Goal: Communication & Community: Answer question/provide support

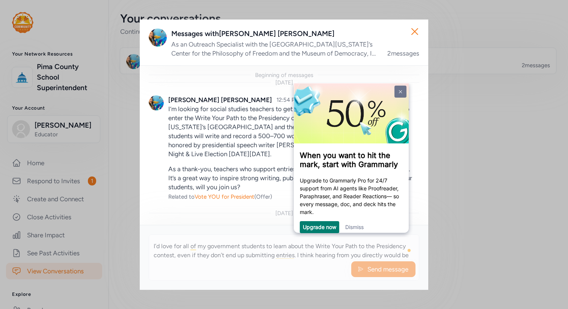
click at [405, 94] on link at bounding box center [400, 91] width 12 height 12
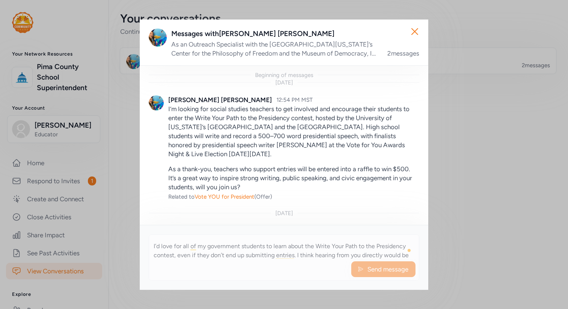
scroll to position [95, 0]
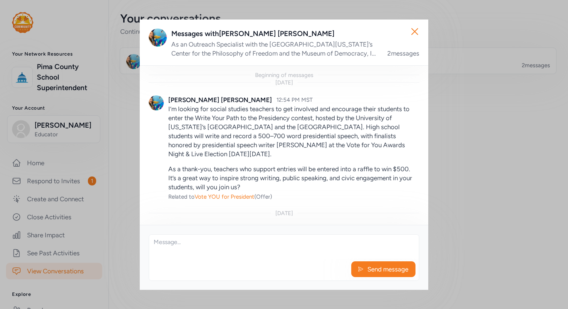
click at [199, 246] on textarea at bounding box center [284, 247] width 270 height 24
click at [416, 34] on icon "button" at bounding box center [415, 32] width 12 height 12
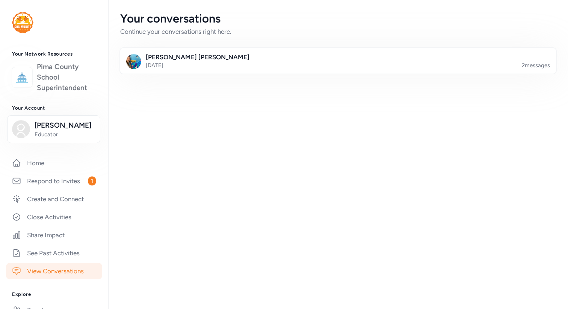
click at [46, 70] on link "Pima County School Superintendent" at bounding box center [66, 78] width 59 height 32
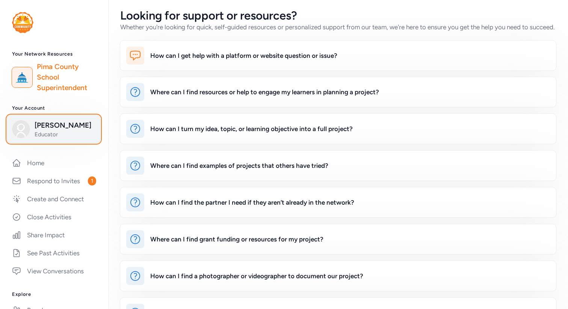
click at [72, 131] on span "Educator" at bounding box center [65, 135] width 61 height 8
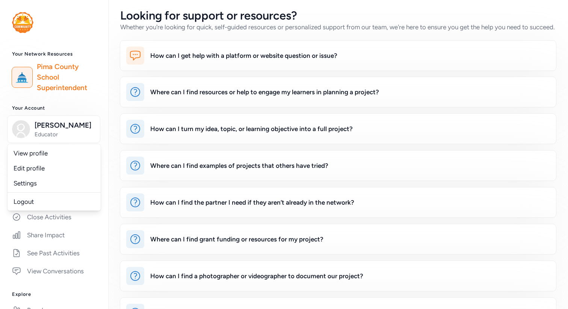
click at [103, 164] on div "Home Respond to Invites 1 Create and Connect Close Activities Share Impact See …" at bounding box center [54, 217] width 108 height 125
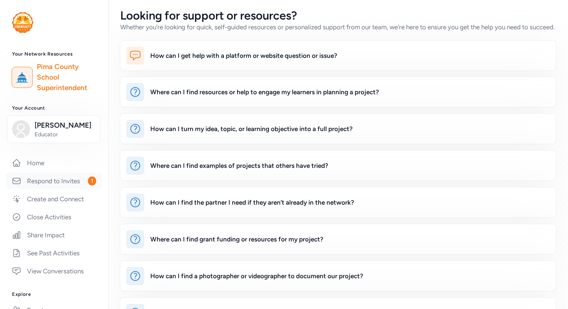
click at [82, 182] on link "Respond to Invites 1" at bounding box center [54, 181] width 96 height 17
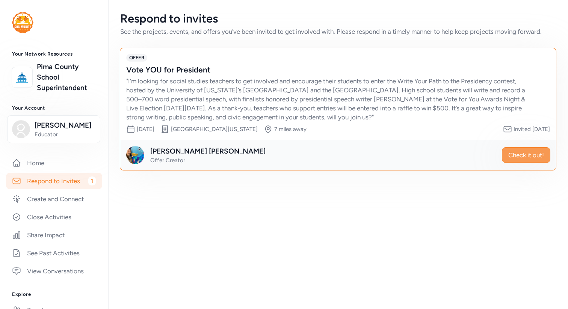
click at [533, 158] on span "Check it out!" at bounding box center [526, 155] width 36 height 9
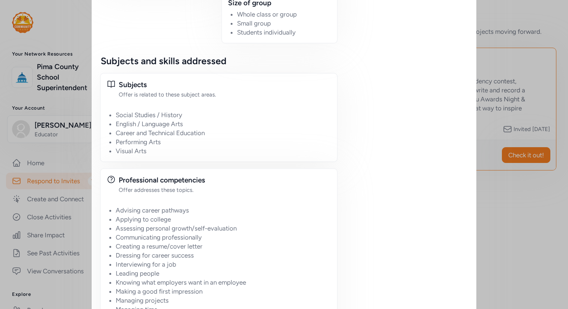
scroll to position [748, 0]
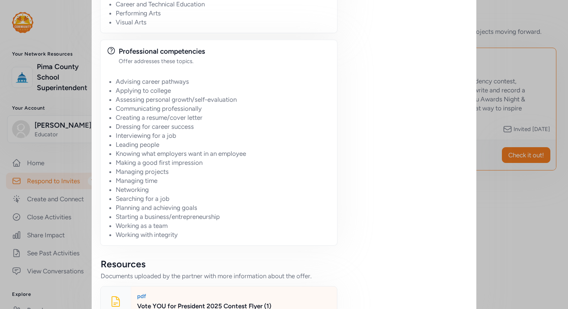
click at [238, 293] on div "pdf" at bounding box center [234, 297] width 194 height 8
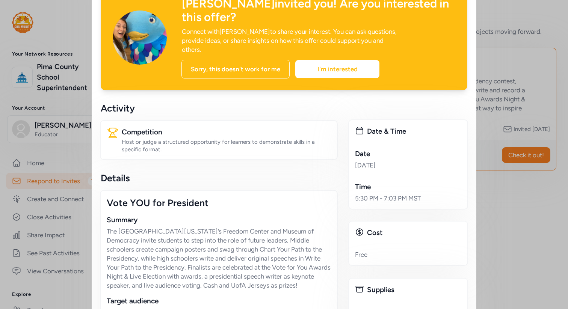
scroll to position [43, 0]
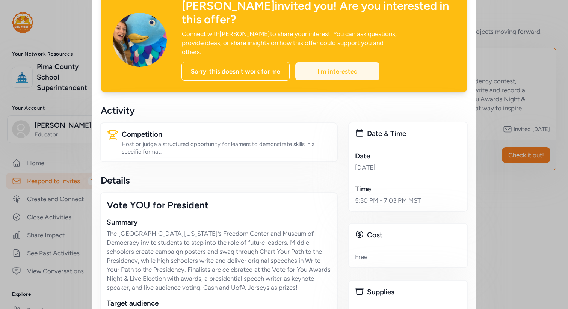
click at [347, 62] on div "I'm interested" at bounding box center [337, 71] width 84 height 18
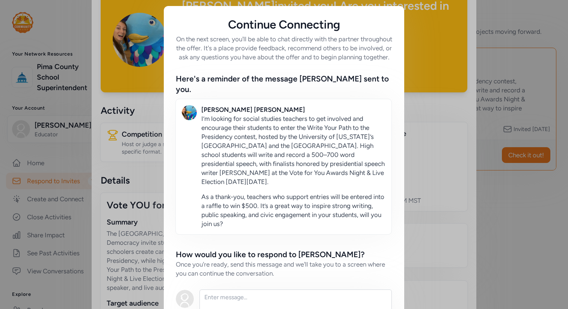
scroll to position [66, 0]
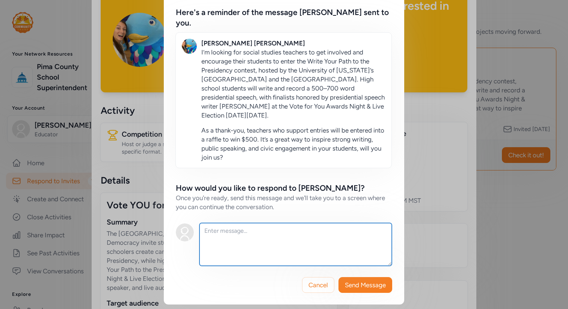
click at [231, 253] on textarea at bounding box center [295, 244] width 192 height 43
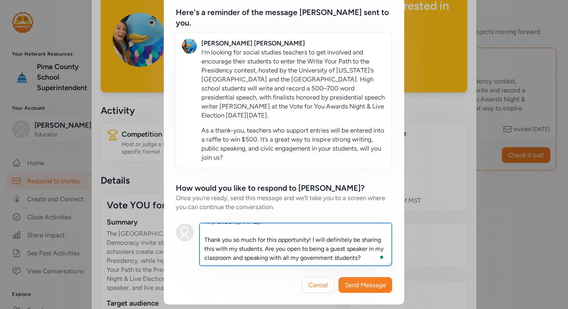
scroll to position [9, 0]
type textarea "Hi [PERSON_NAME], Thank you so much for this opportunity! I will definitely be …"
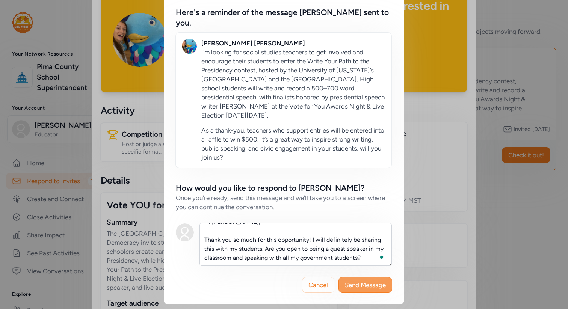
click at [362, 288] on span "Send Message" at bounding box center [365, 284] width 41 height 9
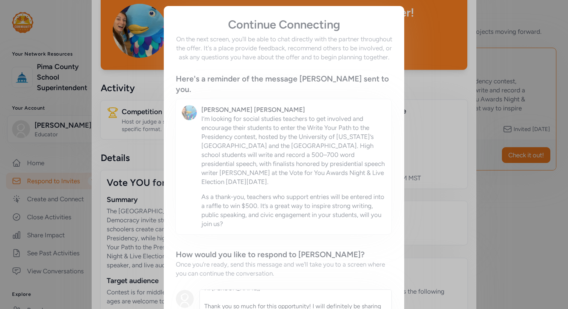
scroll to position [66, 0]
